Goal: Navigation & Orientation: Find specific page/section

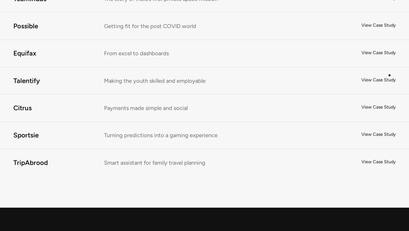
scroll to position [4185, 0]
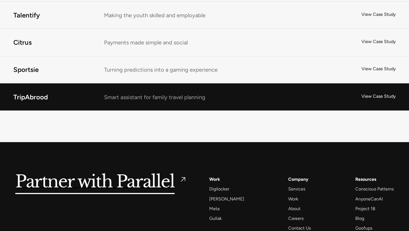
click at [294, 92] on link "TripAbrood" at bounding box center [204, 97] width 409 height 27
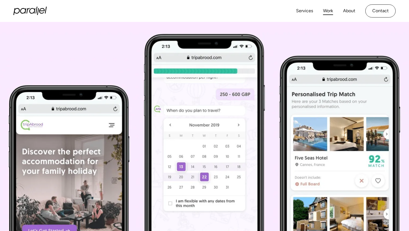
click at [330, 13] on link "Work" at bounding box center [328, 11] width 10 height 8
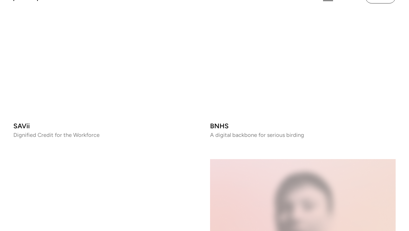
scroll to position [836, 0]
